Goal: Transaction & Acquisition: Purchase product/service

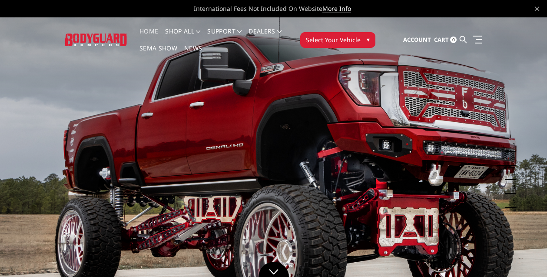
click at [360, 34] on button "Select Your Vehicle ▾" at bounding box center [337, 40] width 75 height 16
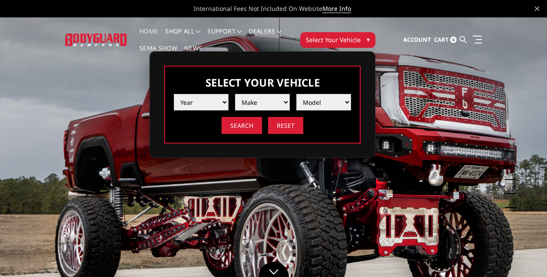
click at [216, 100] on select "Year [DATE] 2024 2023 2022 2021 2020 2019 2018 2017 2016 2015 2014 2013 2012 20…" at bounding box center [201, 102] width 55 height 17
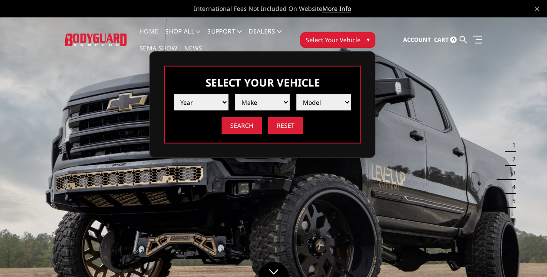
select select "yr_2000"
click at [174, 94] on select "Year [DATE] 2024 2023 2022 2021 2020 2019 2018 2017 2016 2015 2014 2013 2012 20…" at bounding box center [201, 102] width 55 height 17
click at [279, 95] on select "Make Ford Ram" at bounding box center [262, 102] width 55 height 17
select select "mk_ford"
click at [235, 94] on select "Make Ford Ram" at bounding box center [262, 102] width 55 height 17
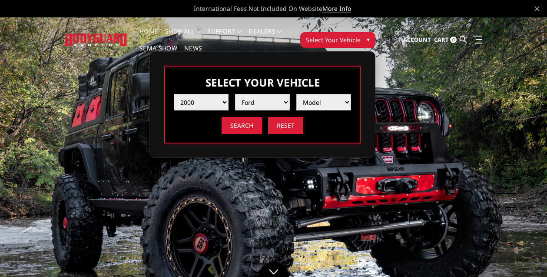
click at [316, 101] on select "Model Excursion F250 / F350 F250 / F350" at bounding box center [323, 102] width 55 height 17
select select "md_f250-f350"
click at [296, 94] on select "Model Excursion F250 / F350 F250 / F350" at bounding box center [323, 102] width 55 height 17
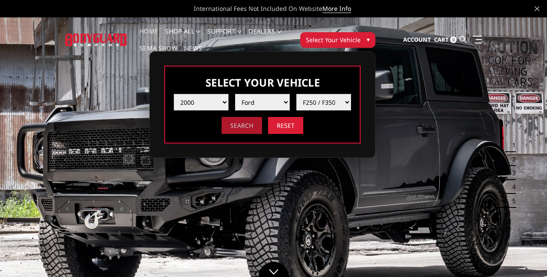
click at [233, 123] on input "Search" at bounding box center [242, 125] width 40 height 17
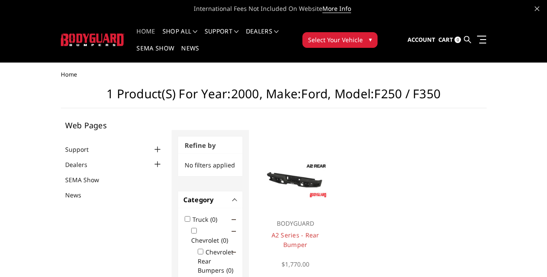
click at [150, 31] on link "Home" at bounding box center [145, 36] width 19 height 17
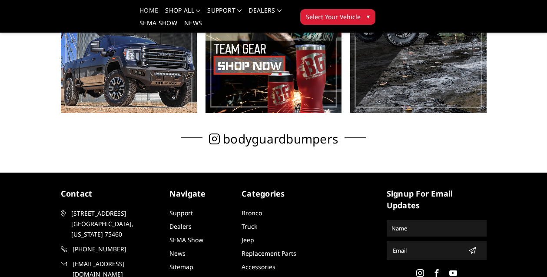
scroll to position [435, 0]
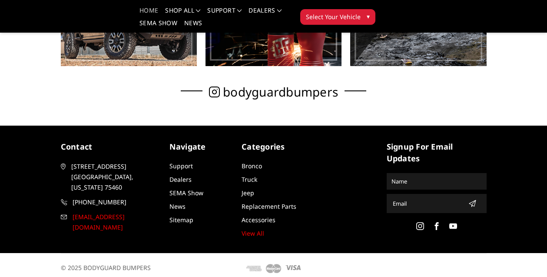
click at [85, 212] on span "[EMAIL_ADDRESS][DOMAIN_NAME]" at bounding box center [117, 222] width 88 height 21
